Goal: Transaction & Acquisition: Download file/media

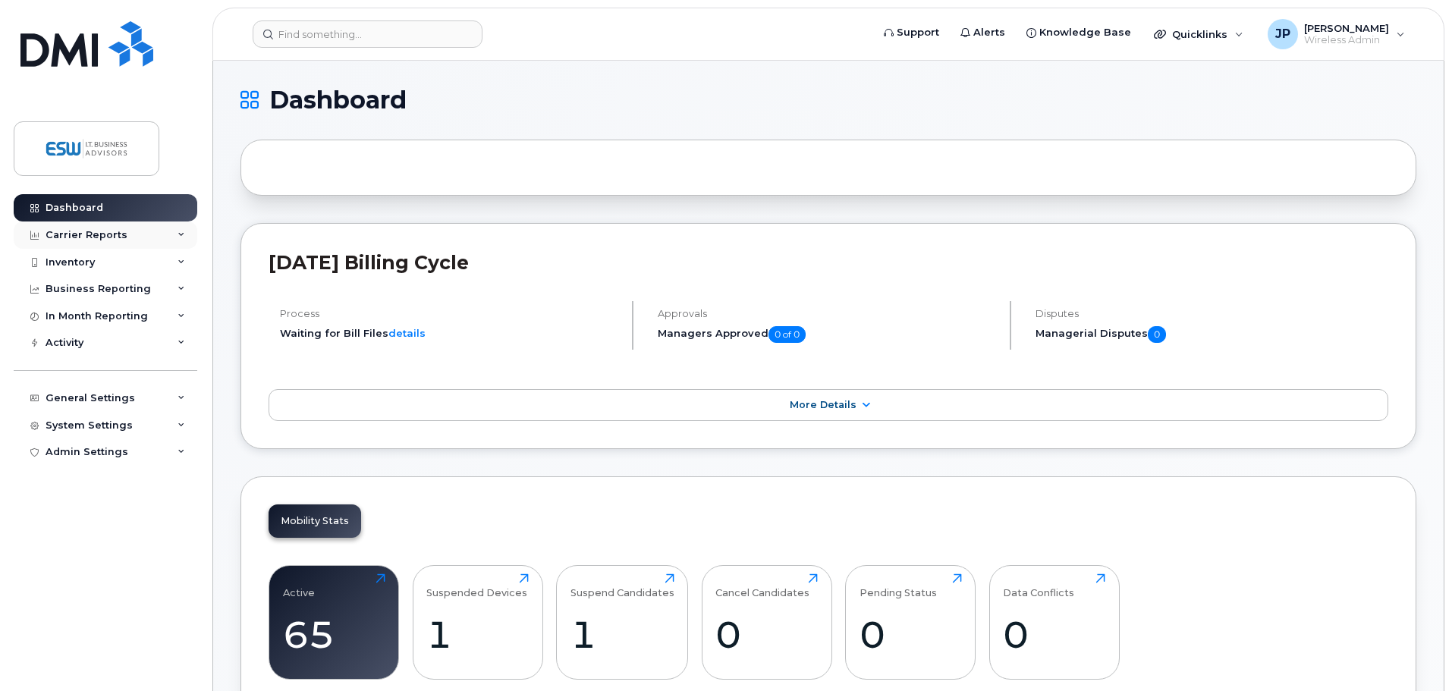
click at [95, 231] on div "Carrier Reports" at bounding box center [87, 235] width 82 height 12
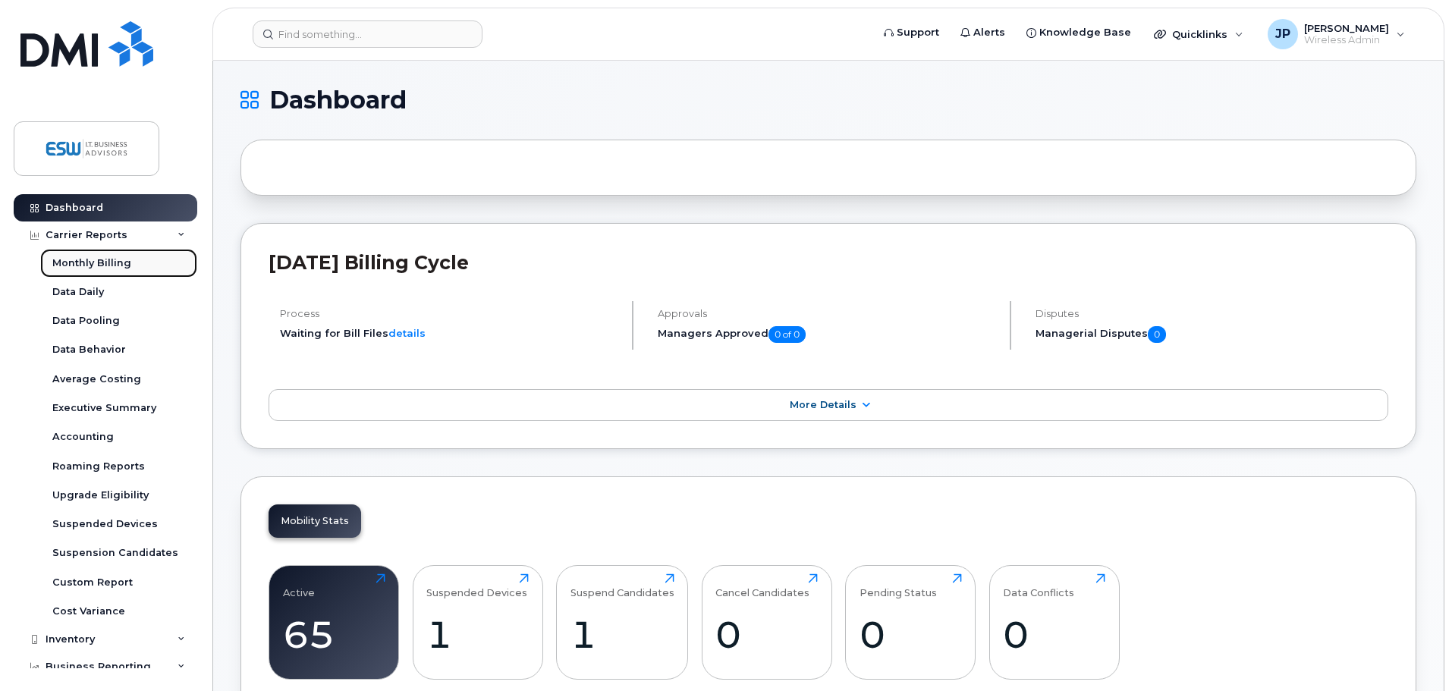
click at [92, 260] on div "Monthly Billing" at bounding box center [91, 263] width 79 height 14
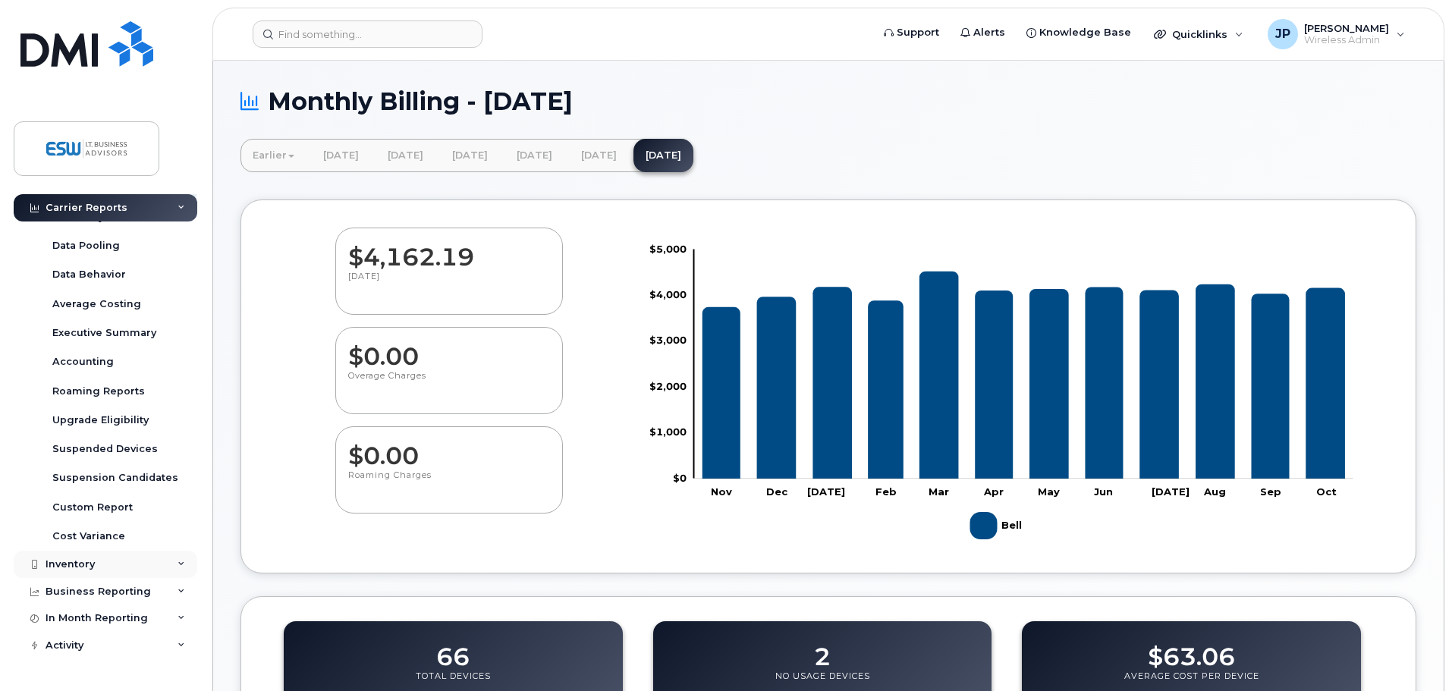
scroll to position [175, 0]
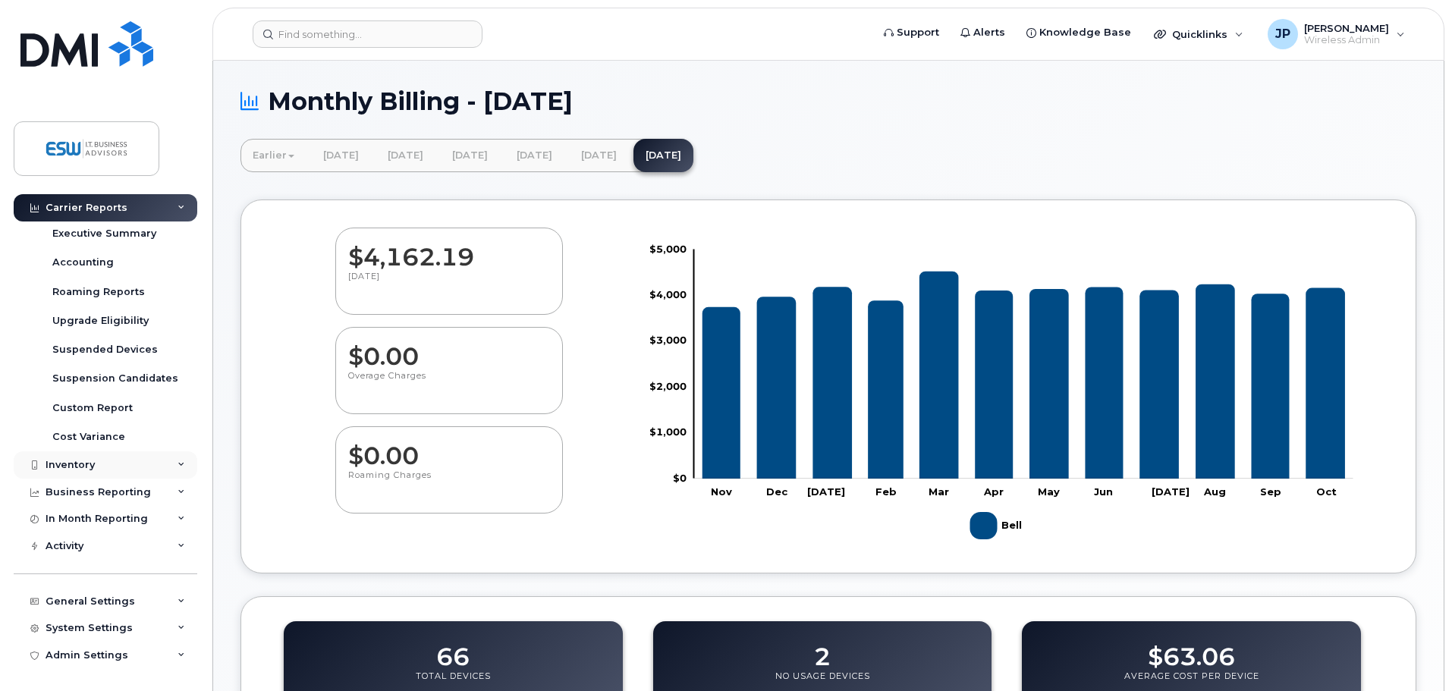
click at [79, 462] on div "Inventory" at bounding box center [70, 465] width 49 height 12
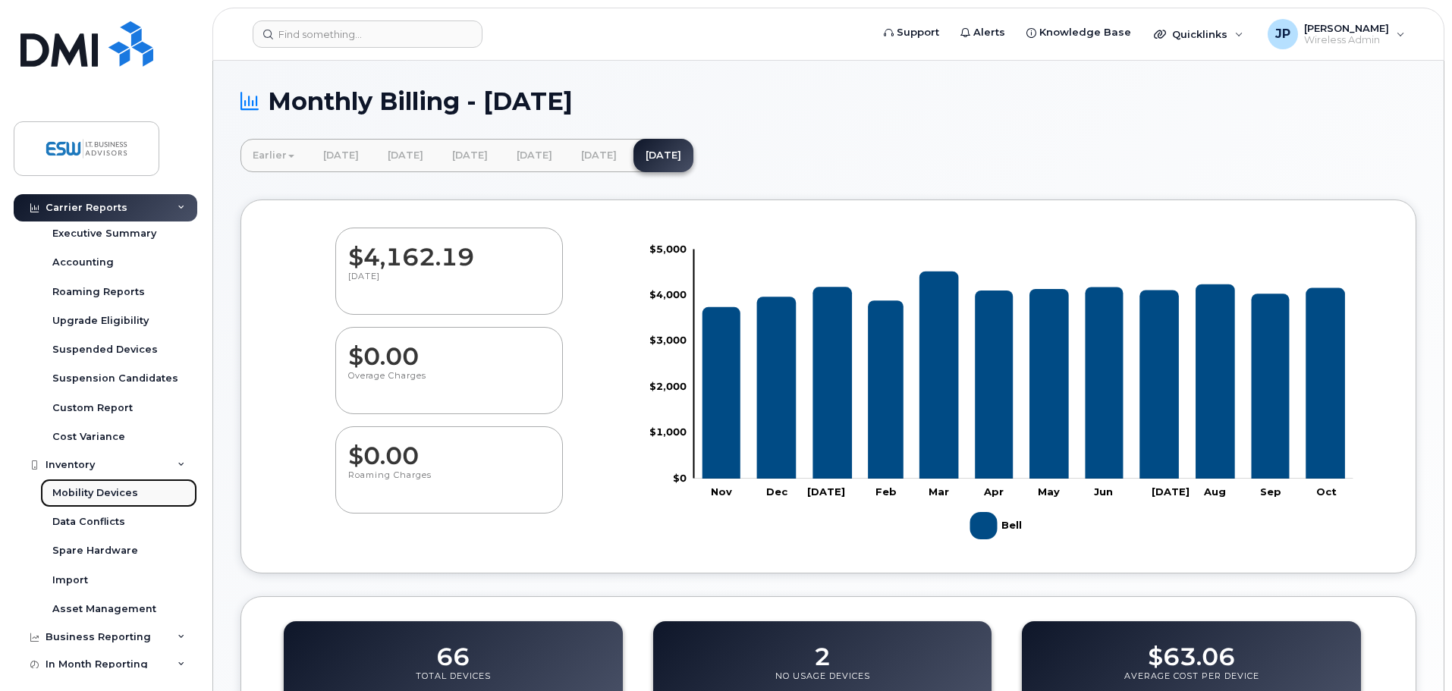
click at [83, 489] on div "Mobility Devices" at bounding box center [95, 493] width 86 height 14
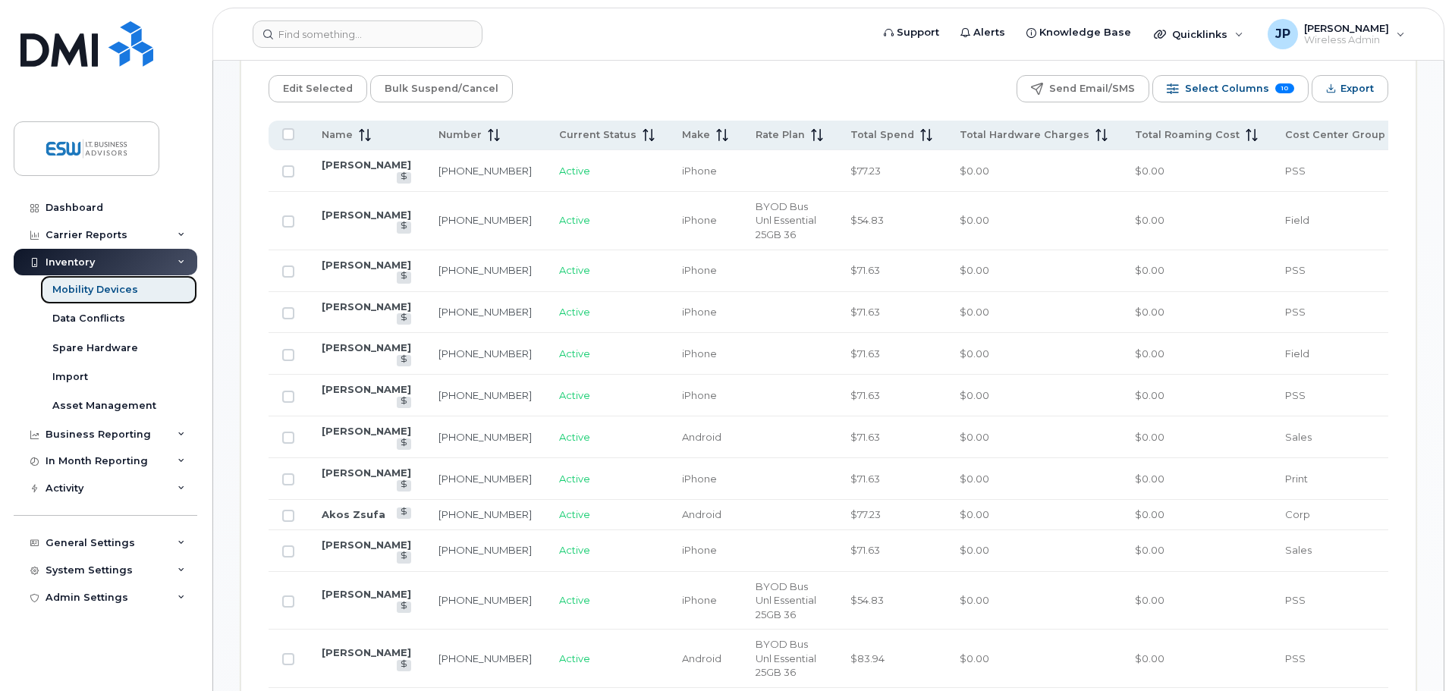
scroll to position [759, 0]
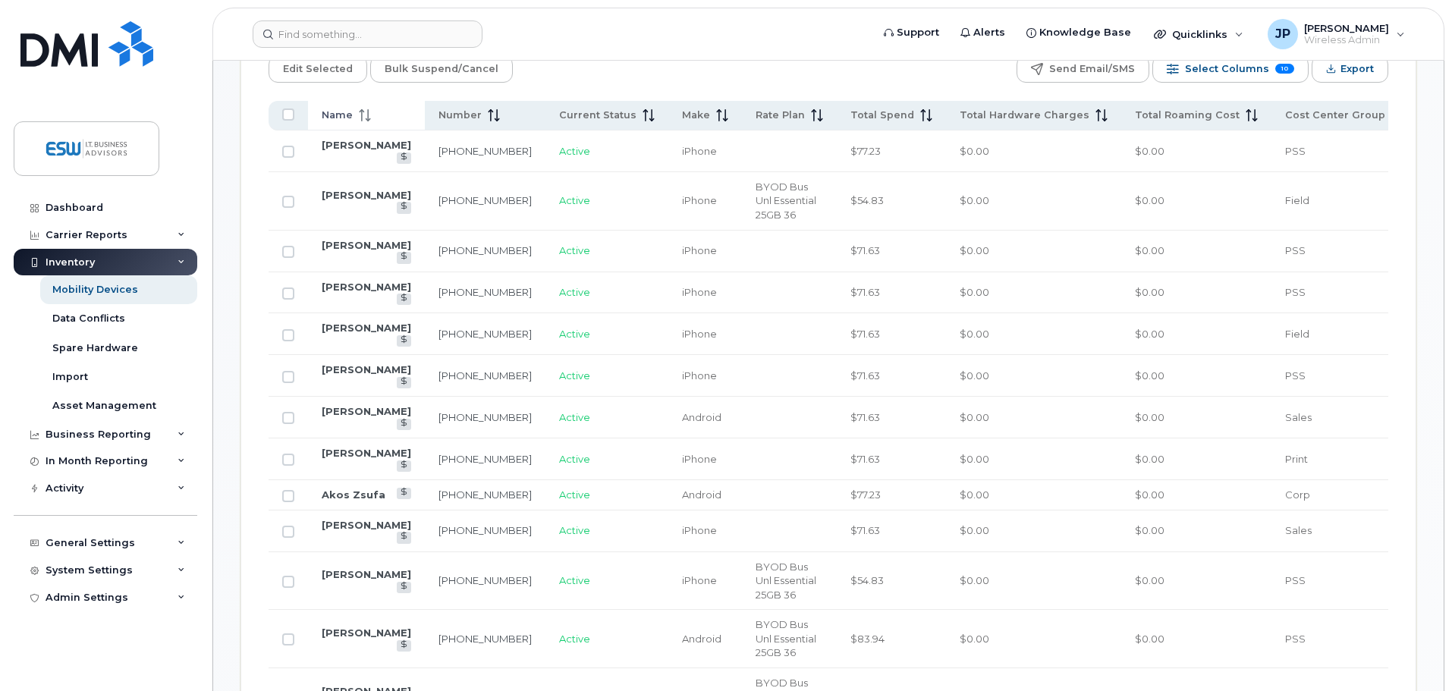
click at [338, 109] on span "Name" at bounding box center [337, 116] width 31 height 14
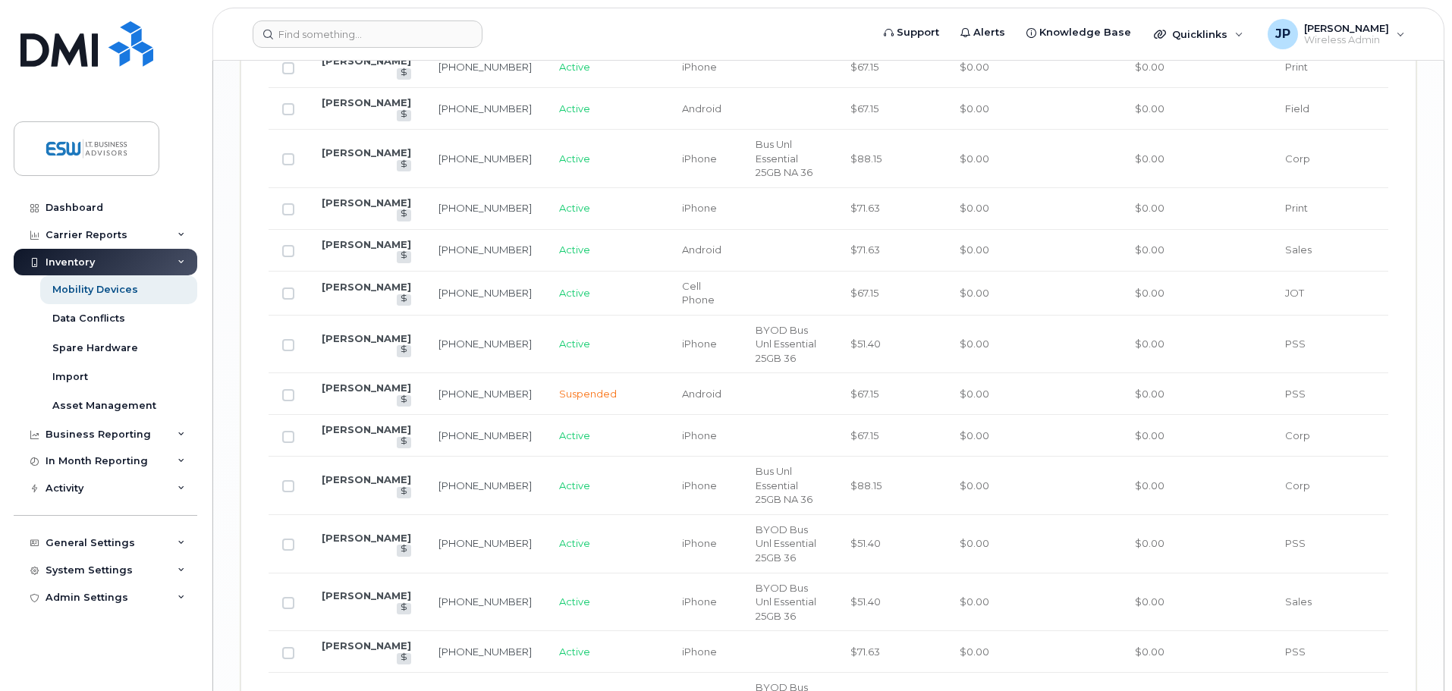
scroll to position [2502, 0]
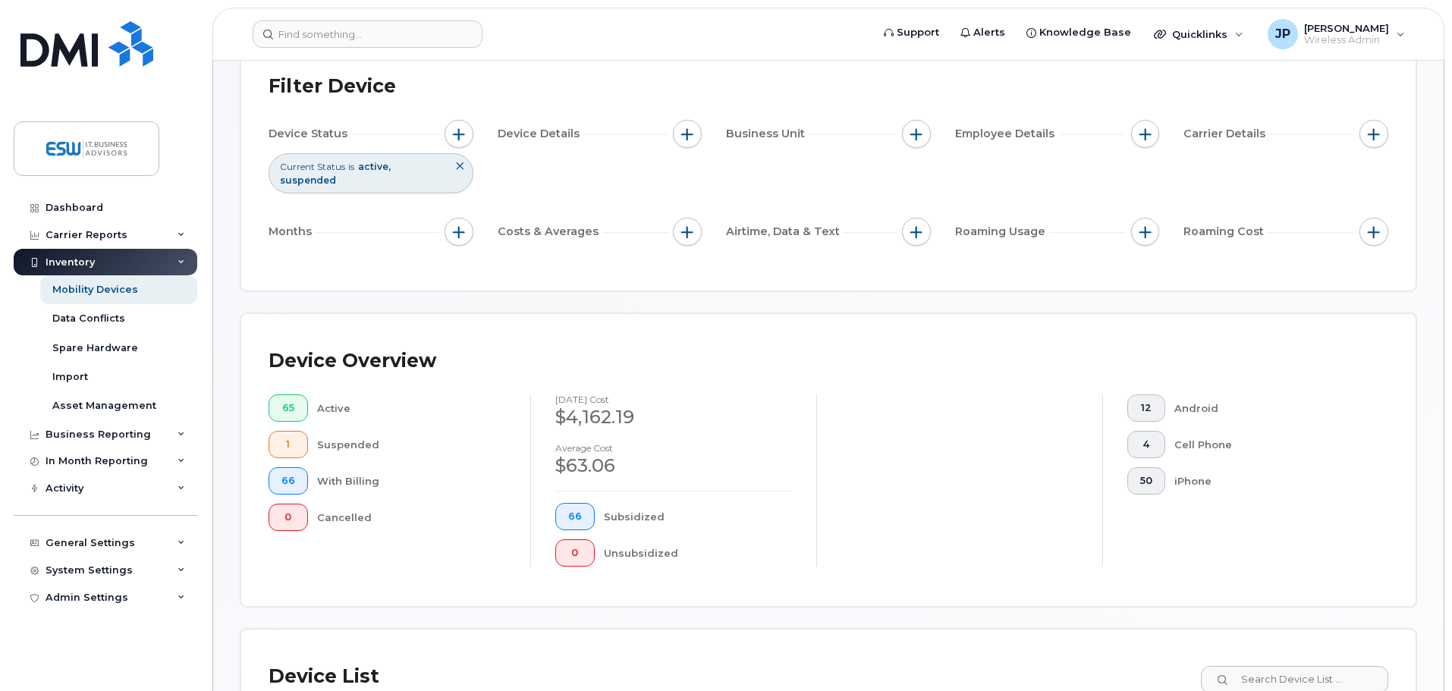
scroll to position [0, 0]
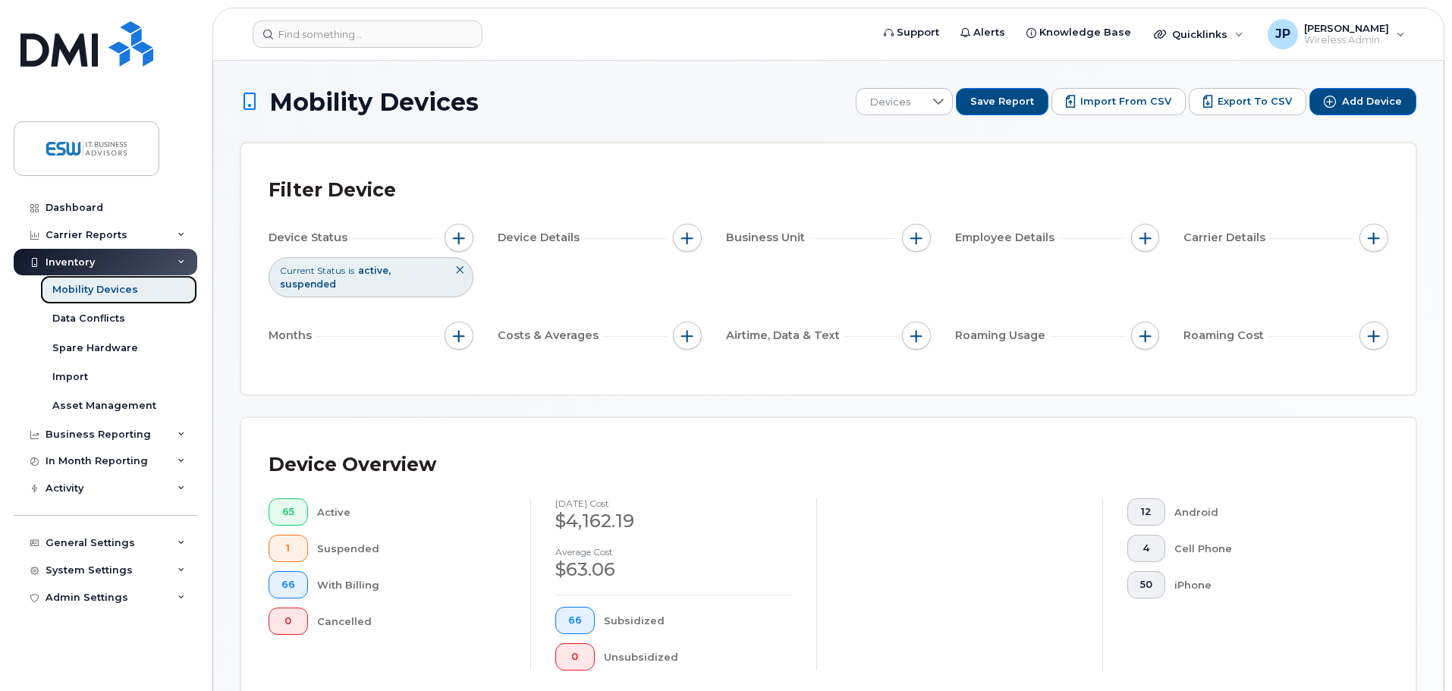
click at [93, 289] on div "Mobility Devices" at bounding box center [95, 290] width 86 height 14
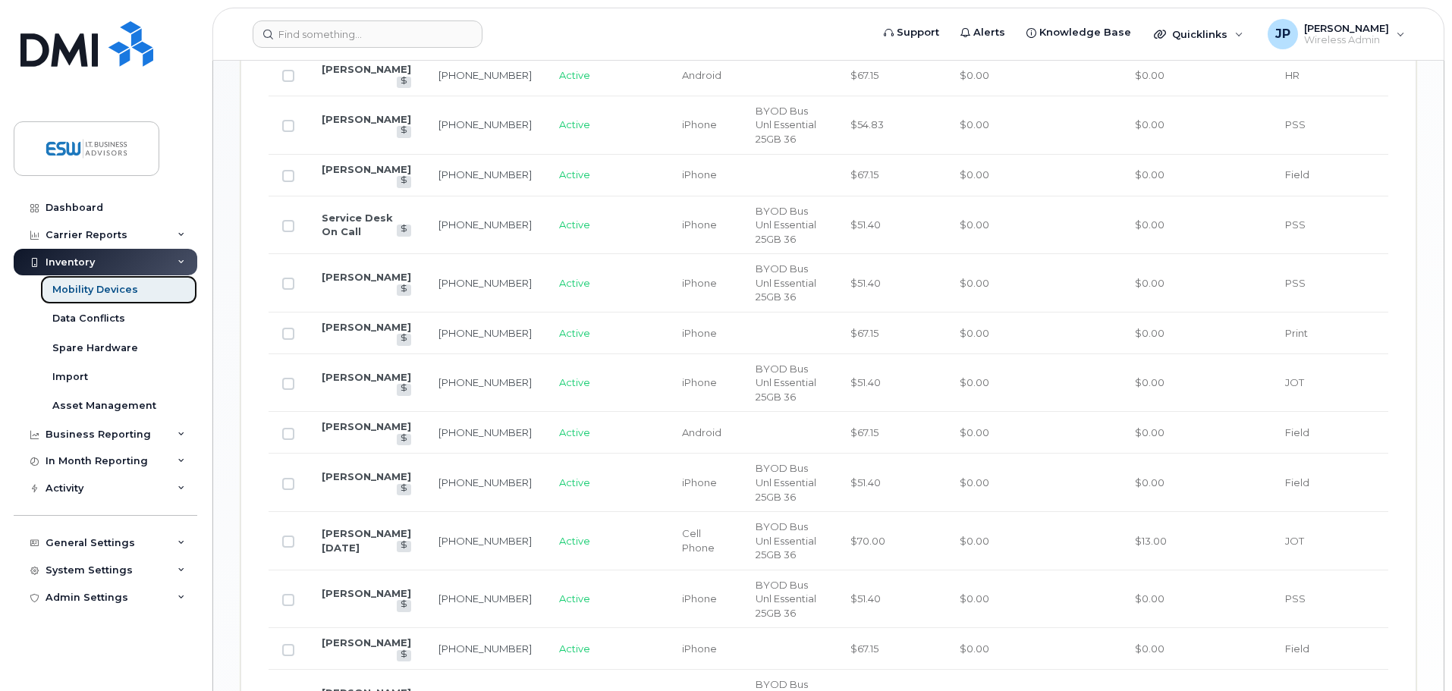
scroll to position [1016, 0]
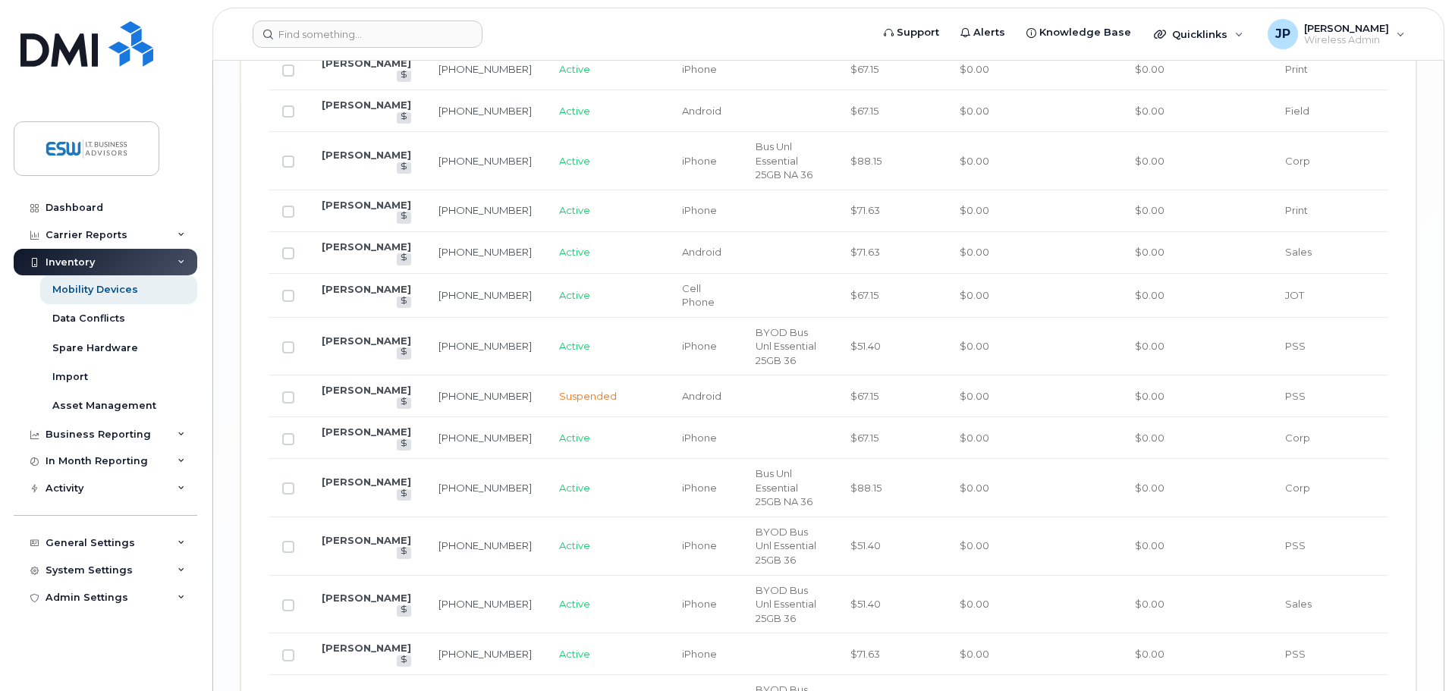
scroll to position [2502, 0]
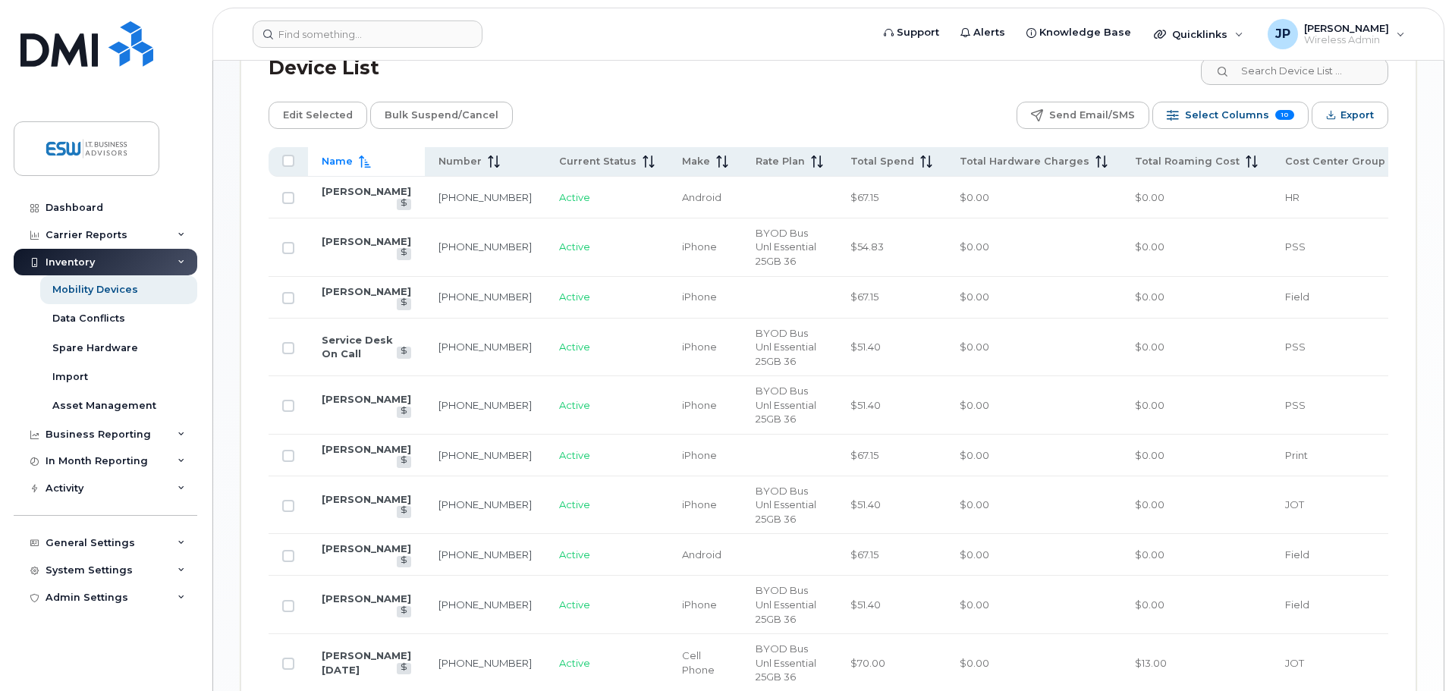
scroll to position [1016, 0]
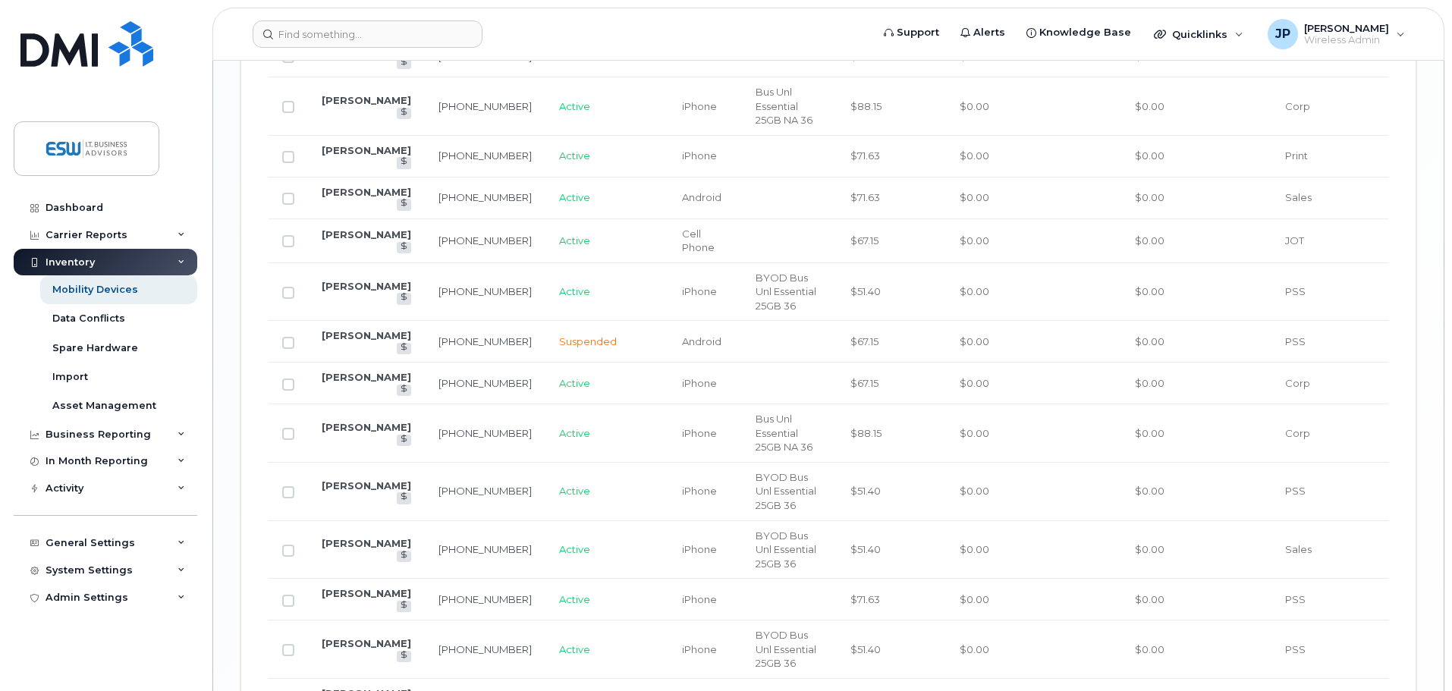
scroll to position [2502, 0]
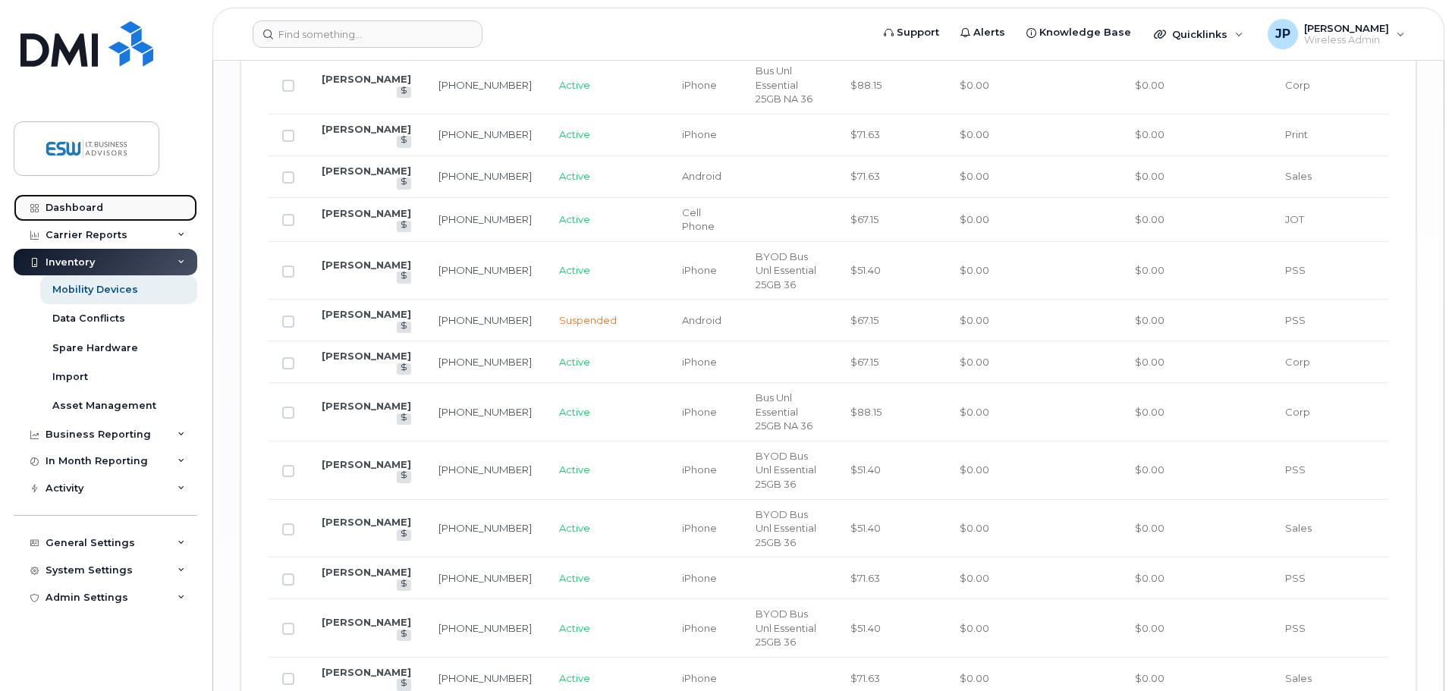
click at [74, 209] on div "Dashboard" at bounding box center [75, 208] width 58 height 12
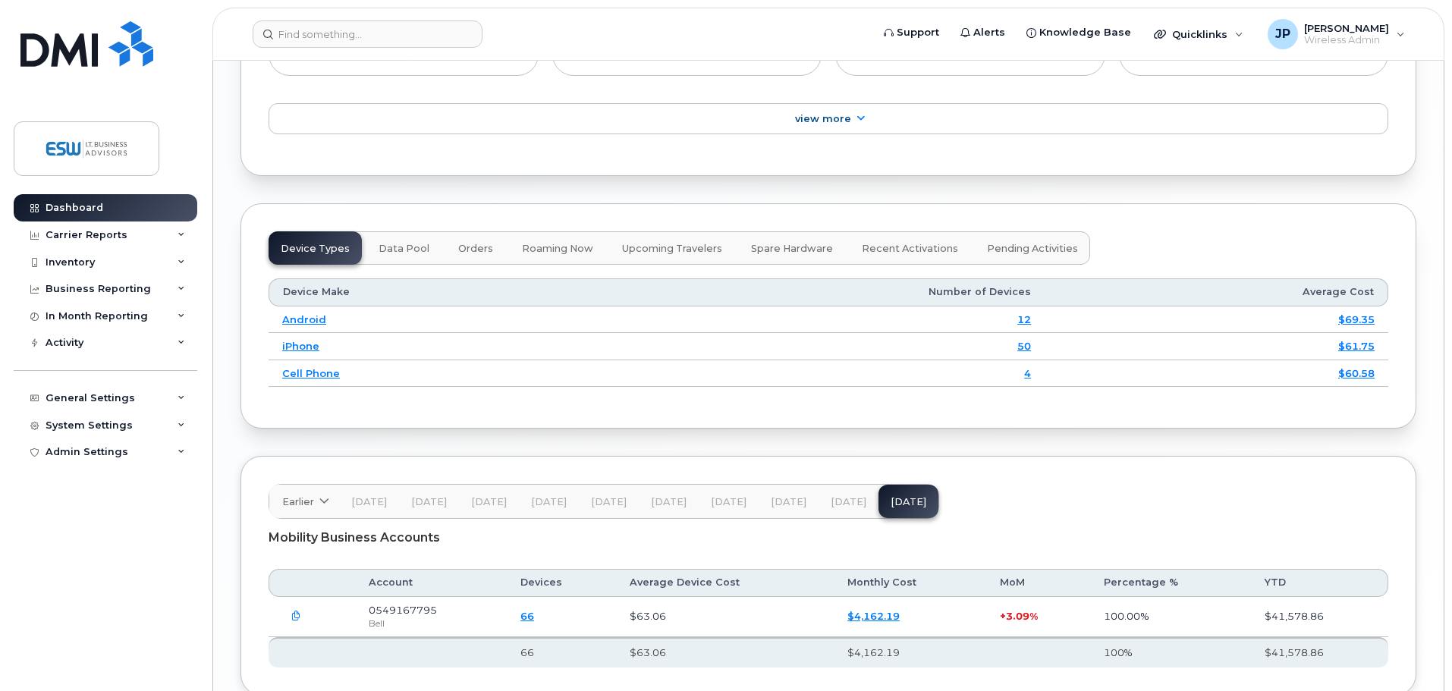
scroll to position [1849, 0]
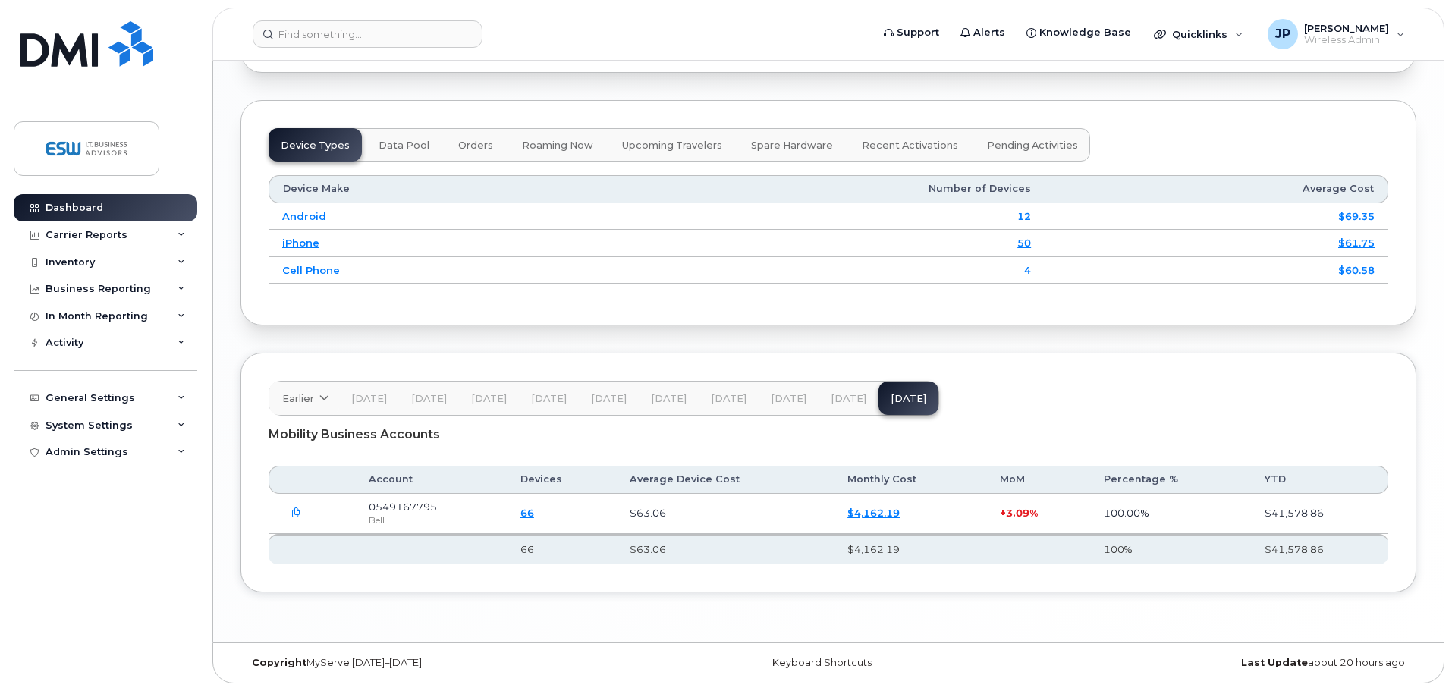
click at [297, 511] on icon "button" at bounding box center [296, 513] width 10 height 10
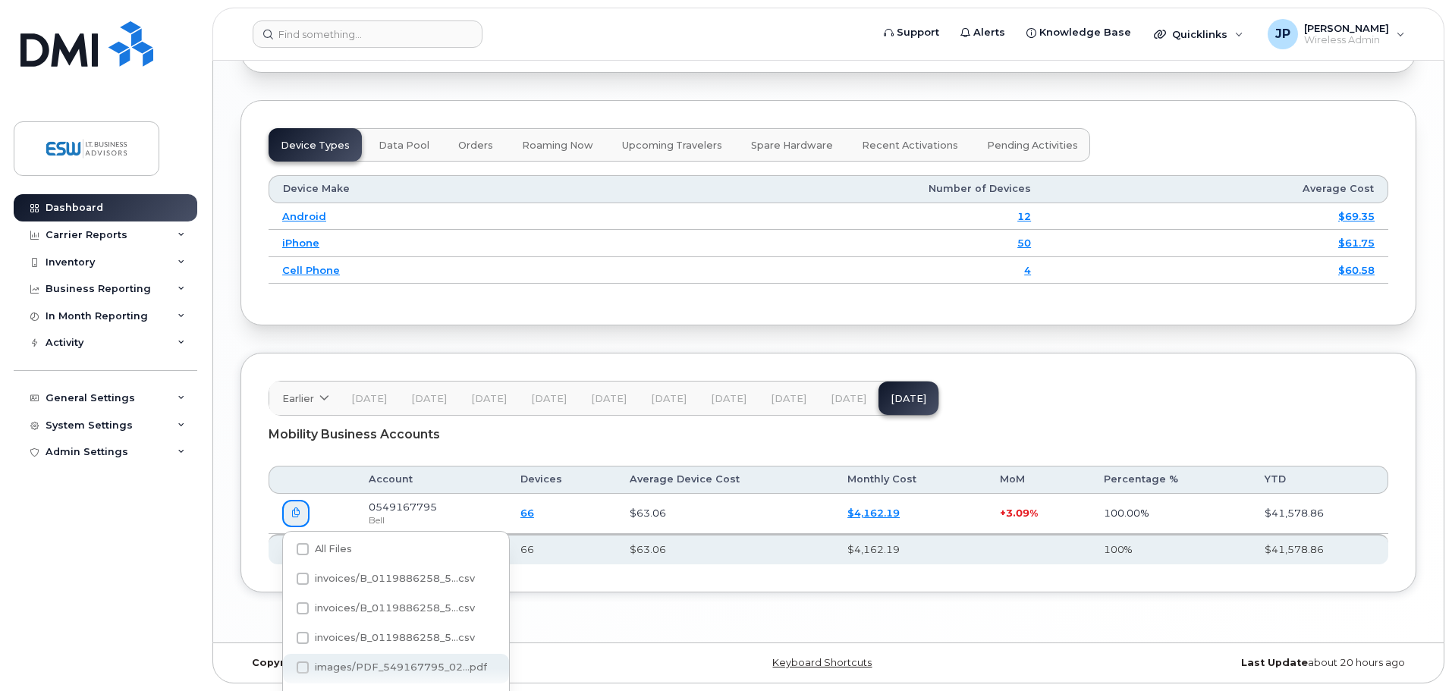
click at [301, 666] on span at bounding box center [303, 668] width 12 height 12
click at [286, 666] on input "images/PDF_549167795_02...pdf" at bounding box center [282, 669] width 8 height 8
checkbox input "true"
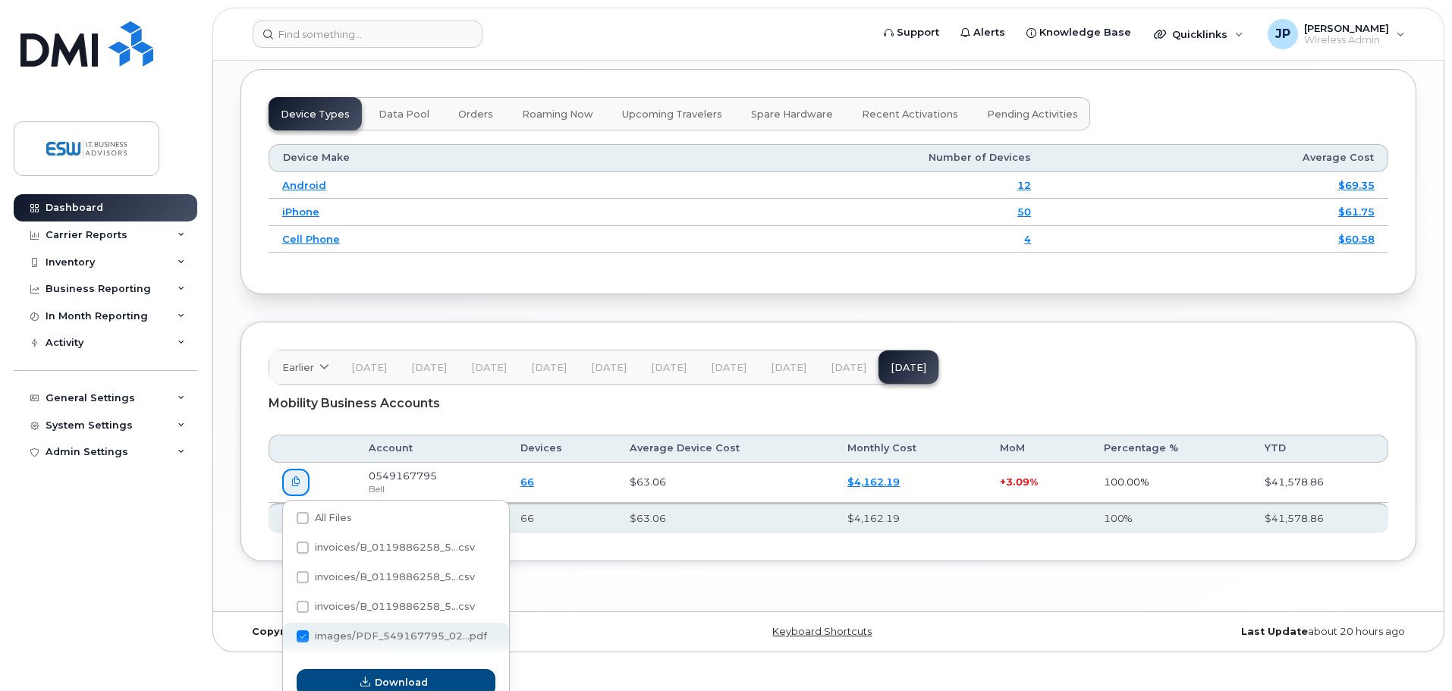
scroll to position [1895, 0]
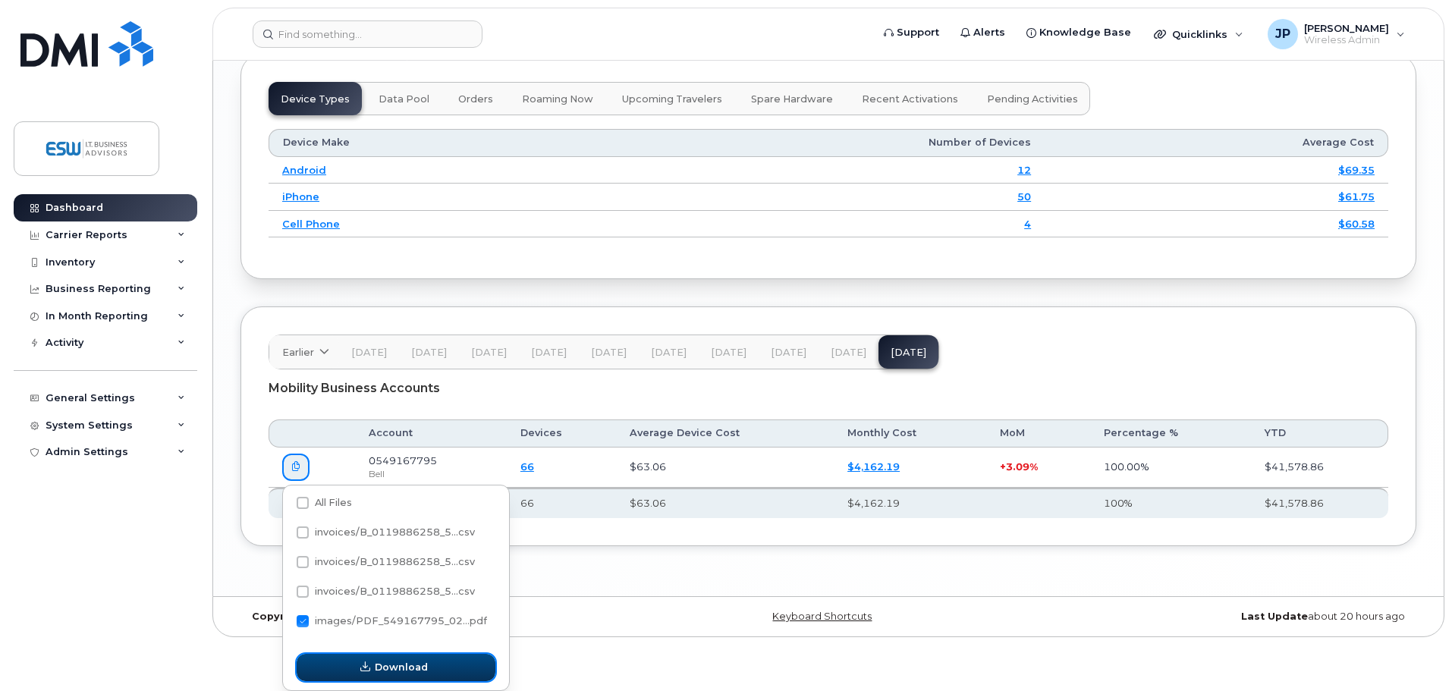
click at [447, 673] on button "Download" at bounding box center [396, 667] width 199 height 27
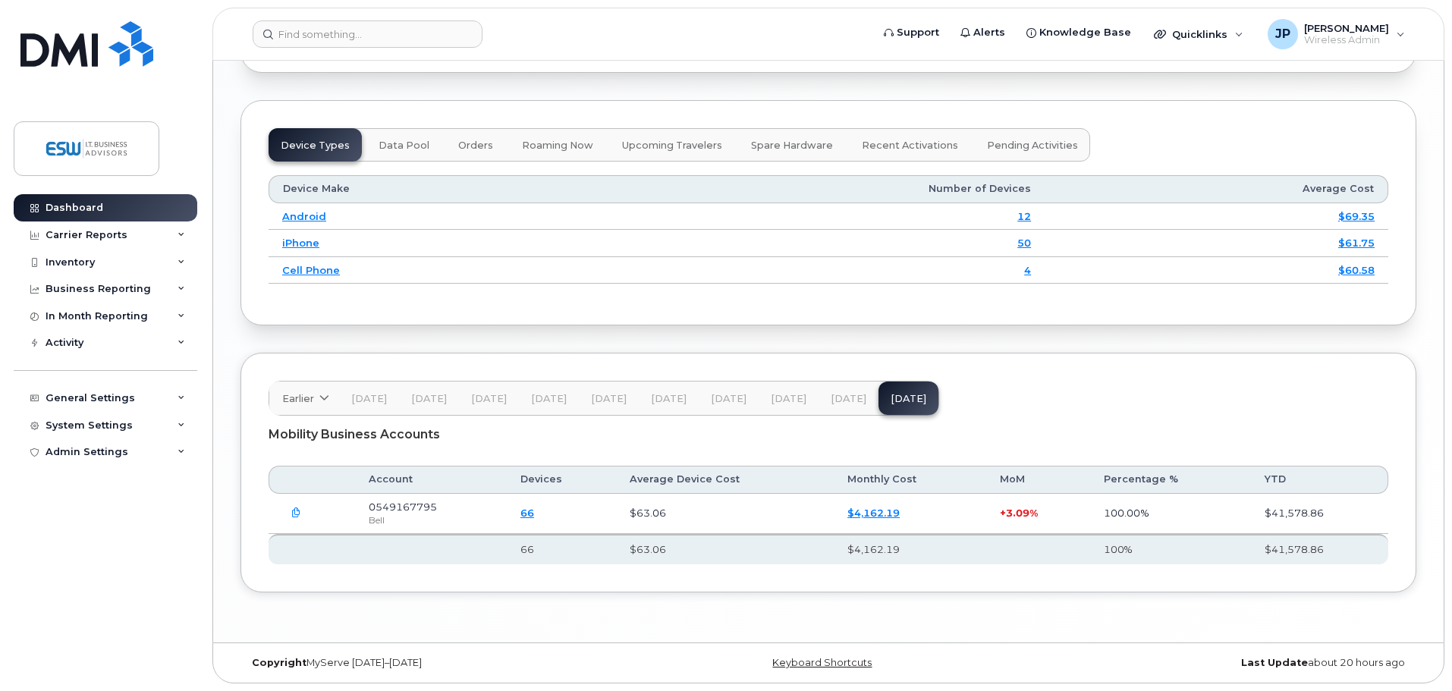
click at [297, 512] on icon "button" at bounding box center [296, 513] width 10 height 10
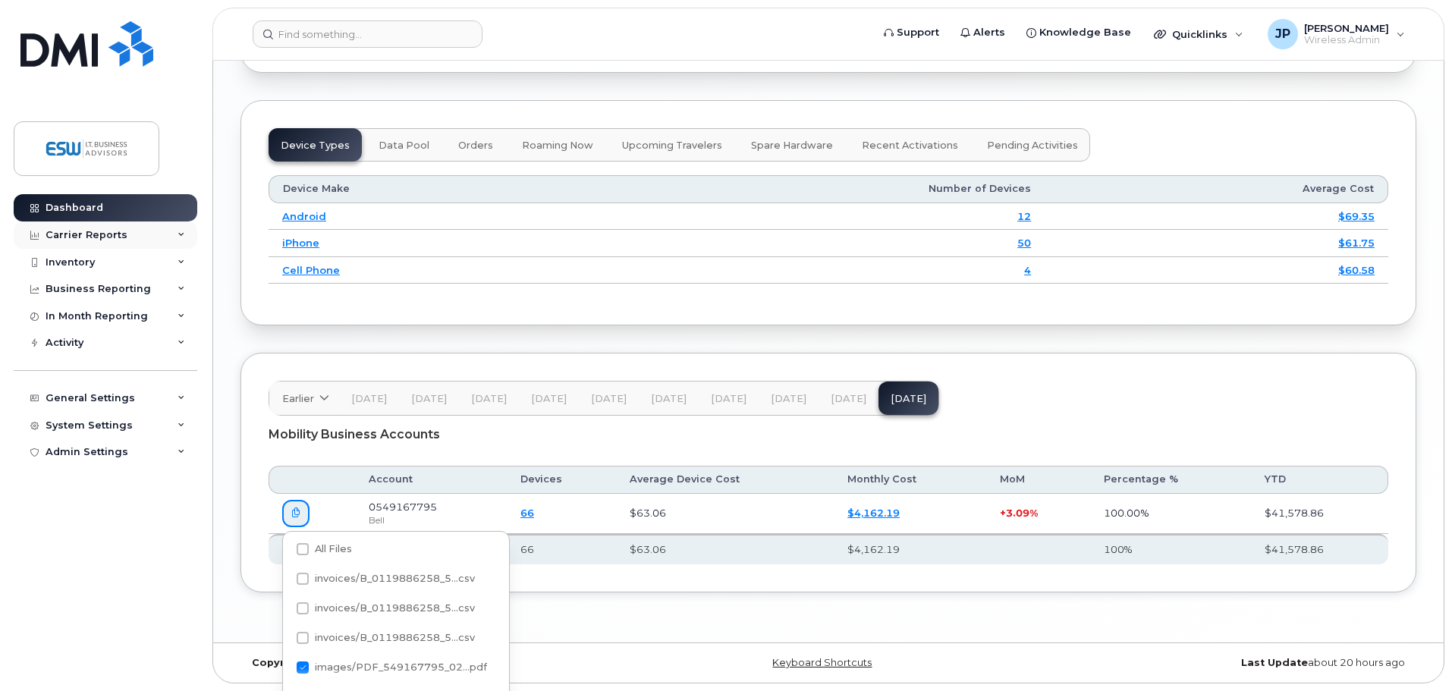
click at [85, 233] on div "Carrier Reports" at bounding box center [87, 235] width 82 height 12
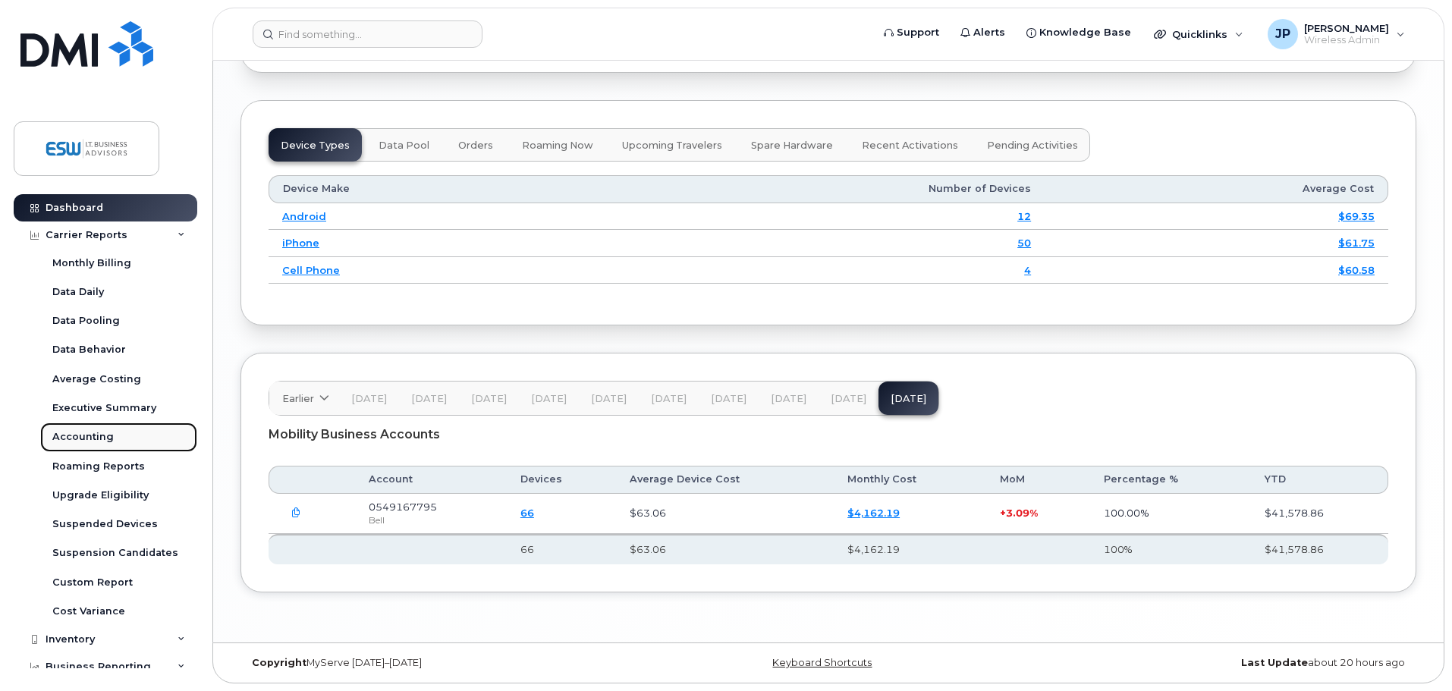
click at [89, 433] on div "Accounting" at bounding box center [82, 437] width 61 height 14
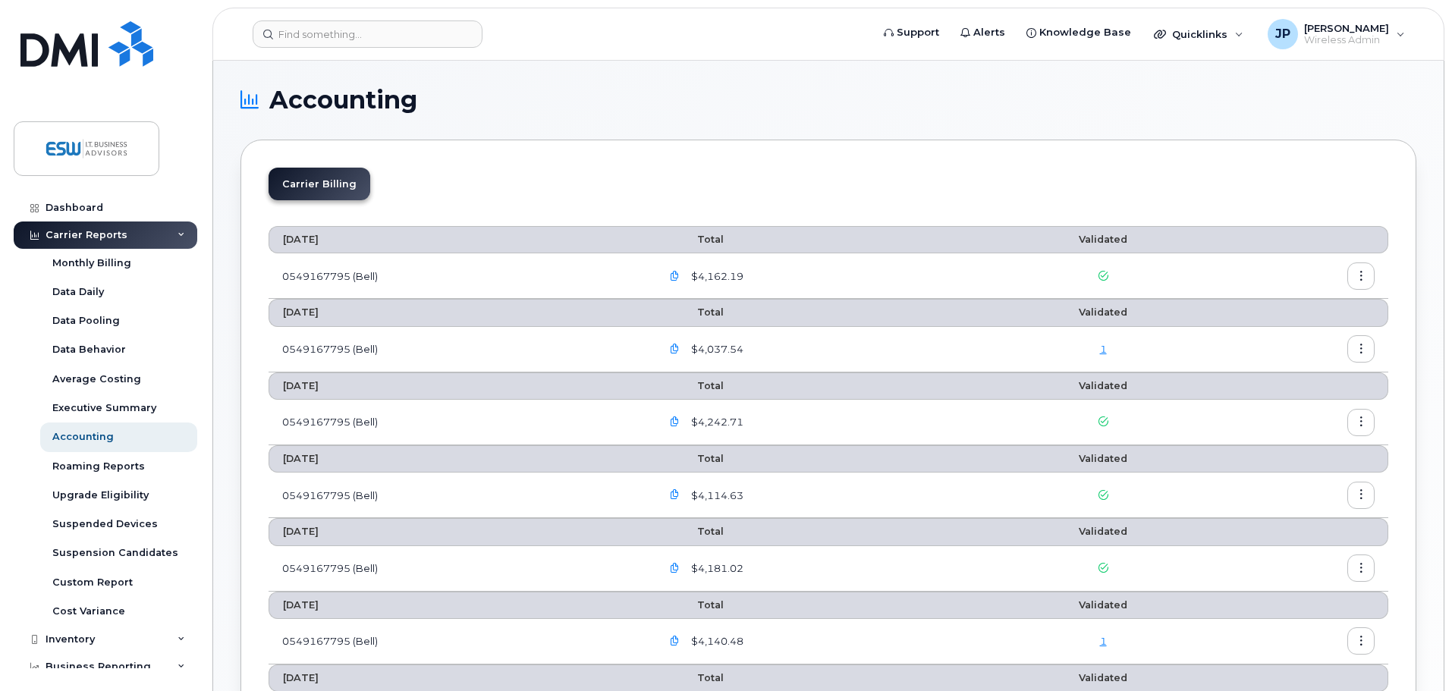
click at [1361, 275] on icon "button" at bounding box center [1362, 277] width 10 height 10
click at [1296, 338] on span "Download" at bounding box center [1292, 338] width 59 height 14
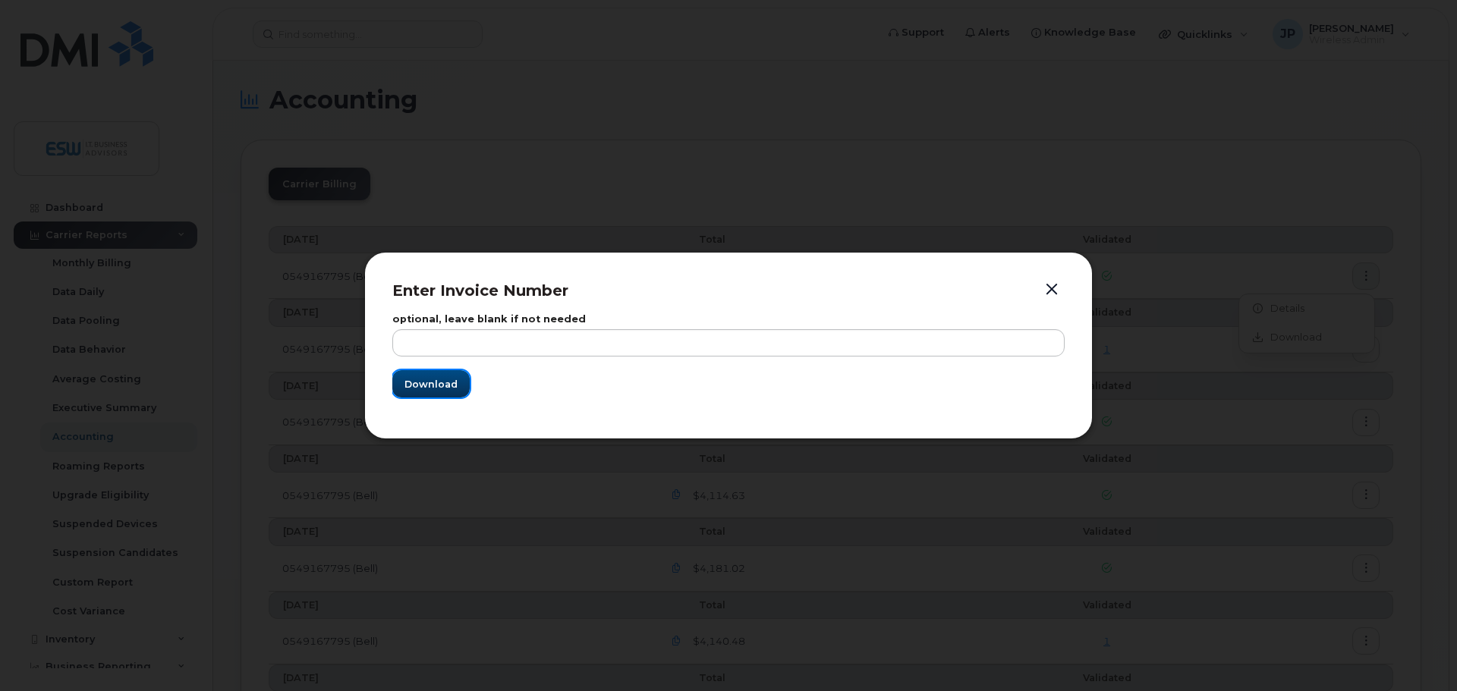
click at [431, 391] on span "Download" at bounding box center [430, 384] width 53 height 14
